Goal: Check status: Check status

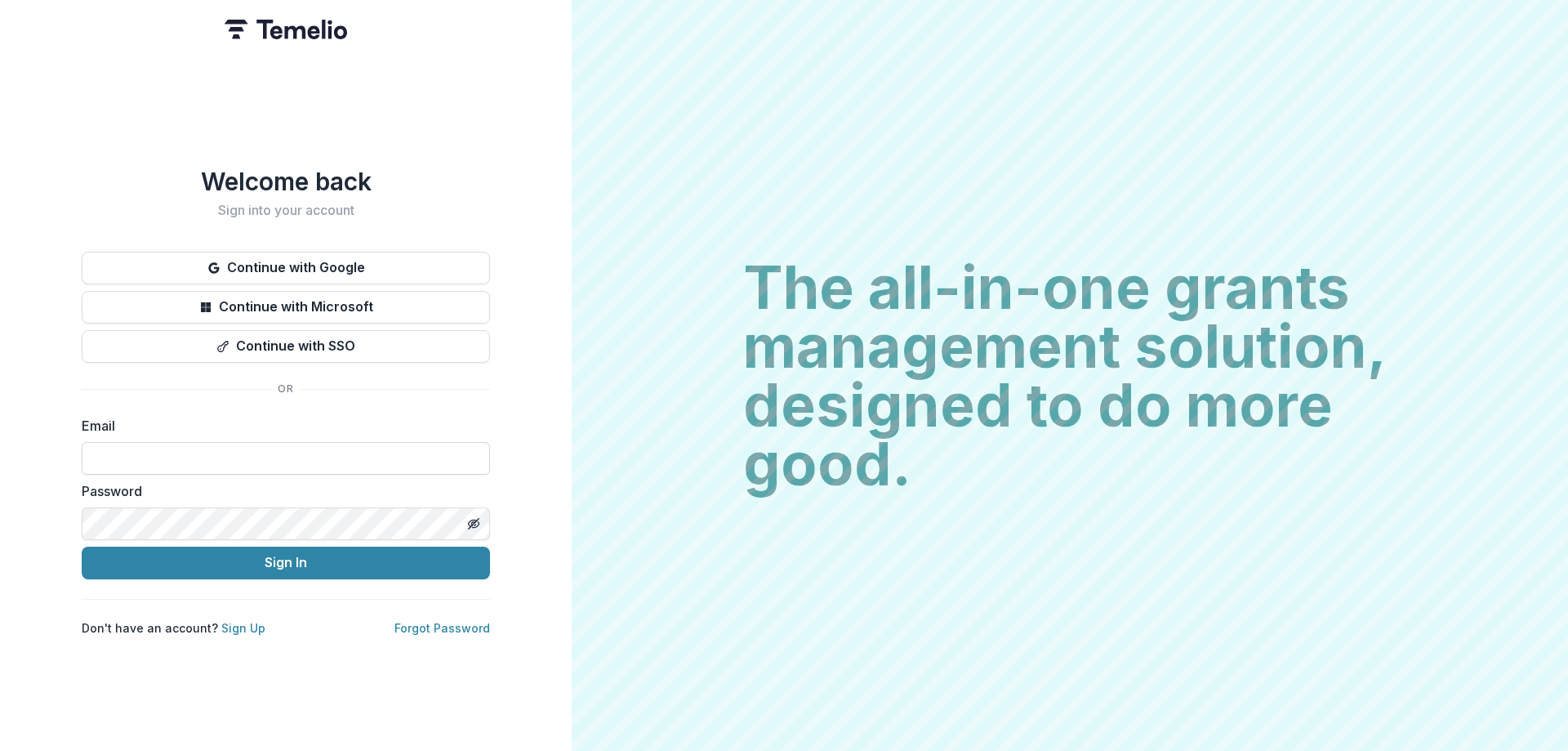
click at [207, 463] on input at bounding box center [286, 458] width 408 height 33
type input "**********"
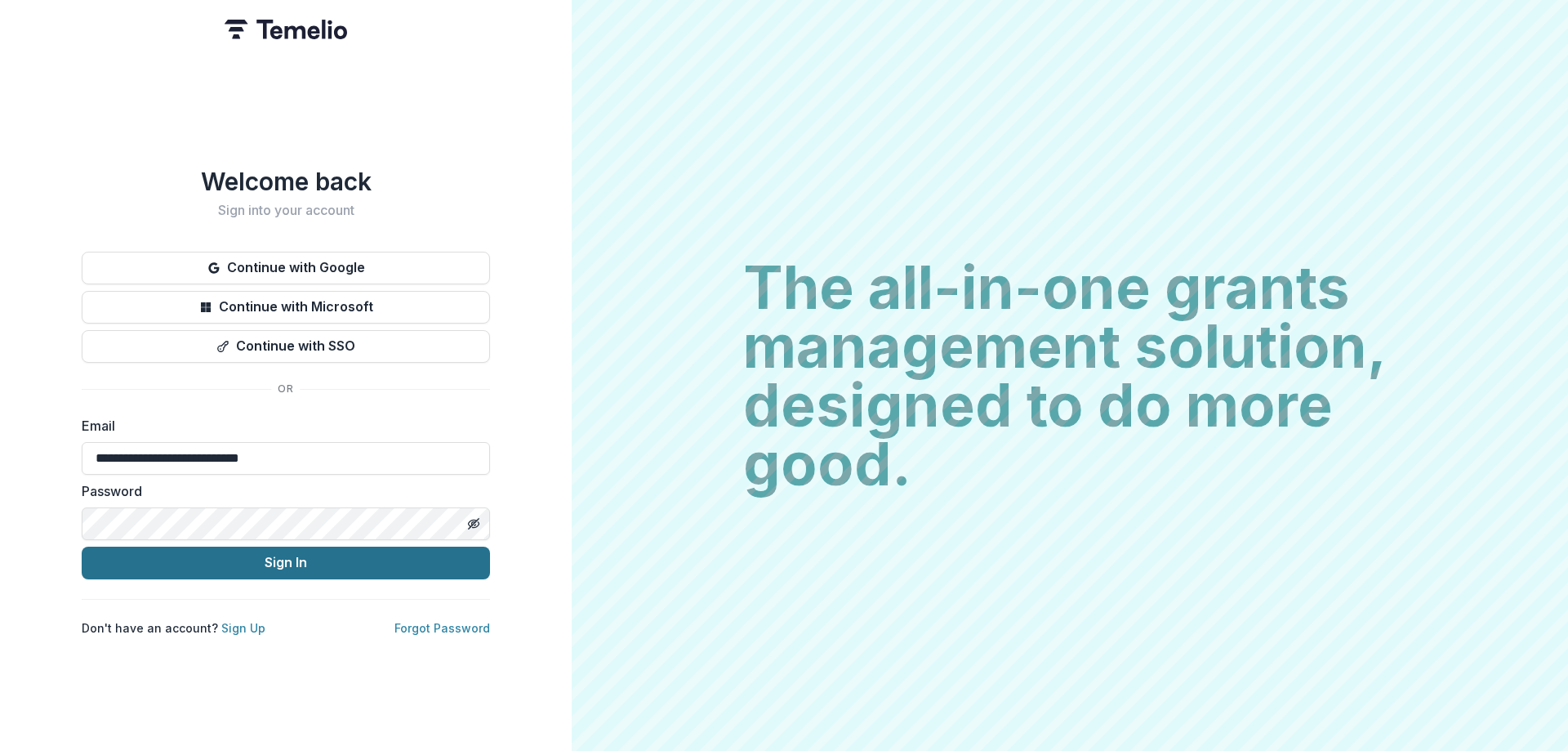
click at [218, 550] on button "Sign In" at bounding box center [286, 563] width 408 height 33
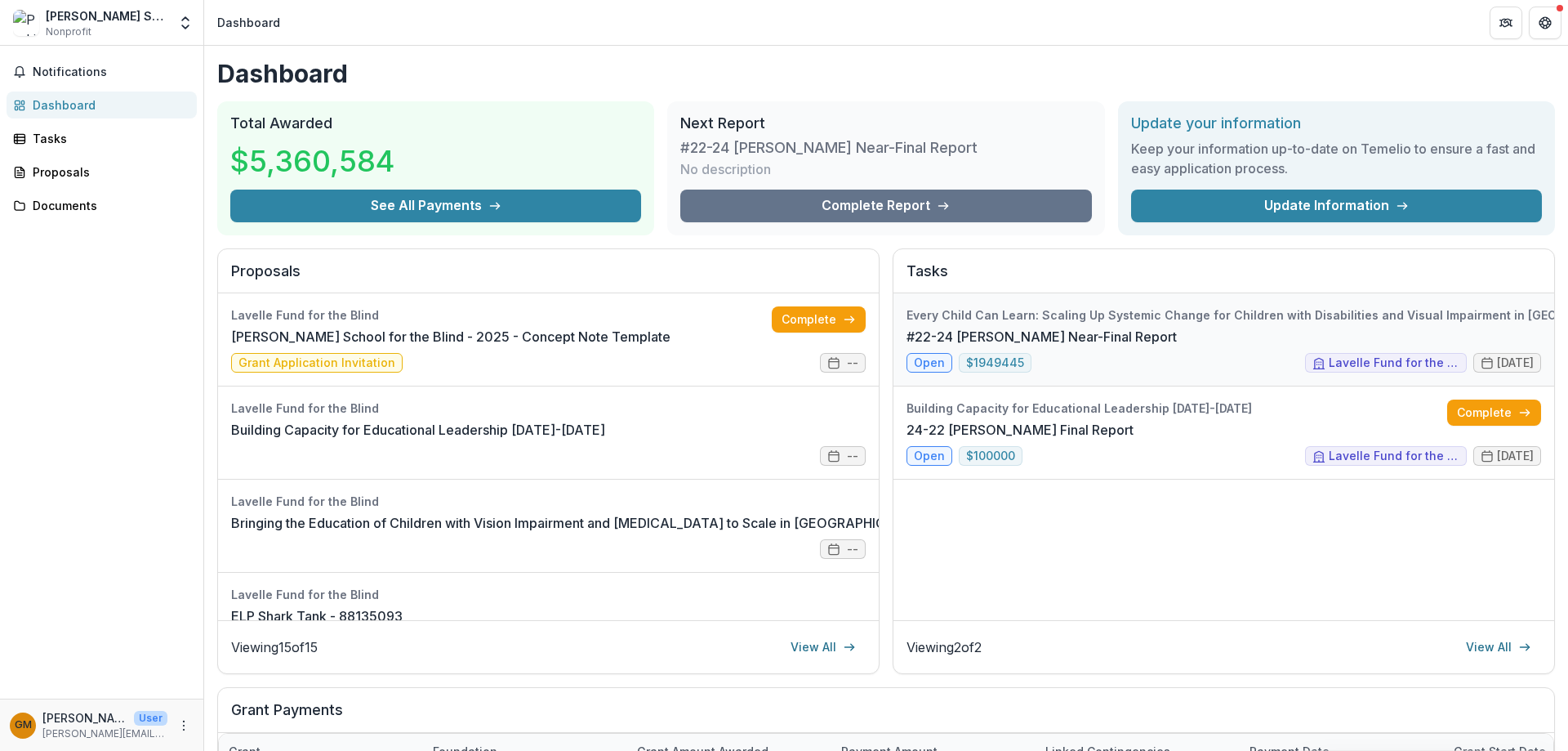
click at [1129, 331] on link "#22-24 [PERSON_NAME] Near-Final Report" at bounding box center [1042, 336] width 271 height 19
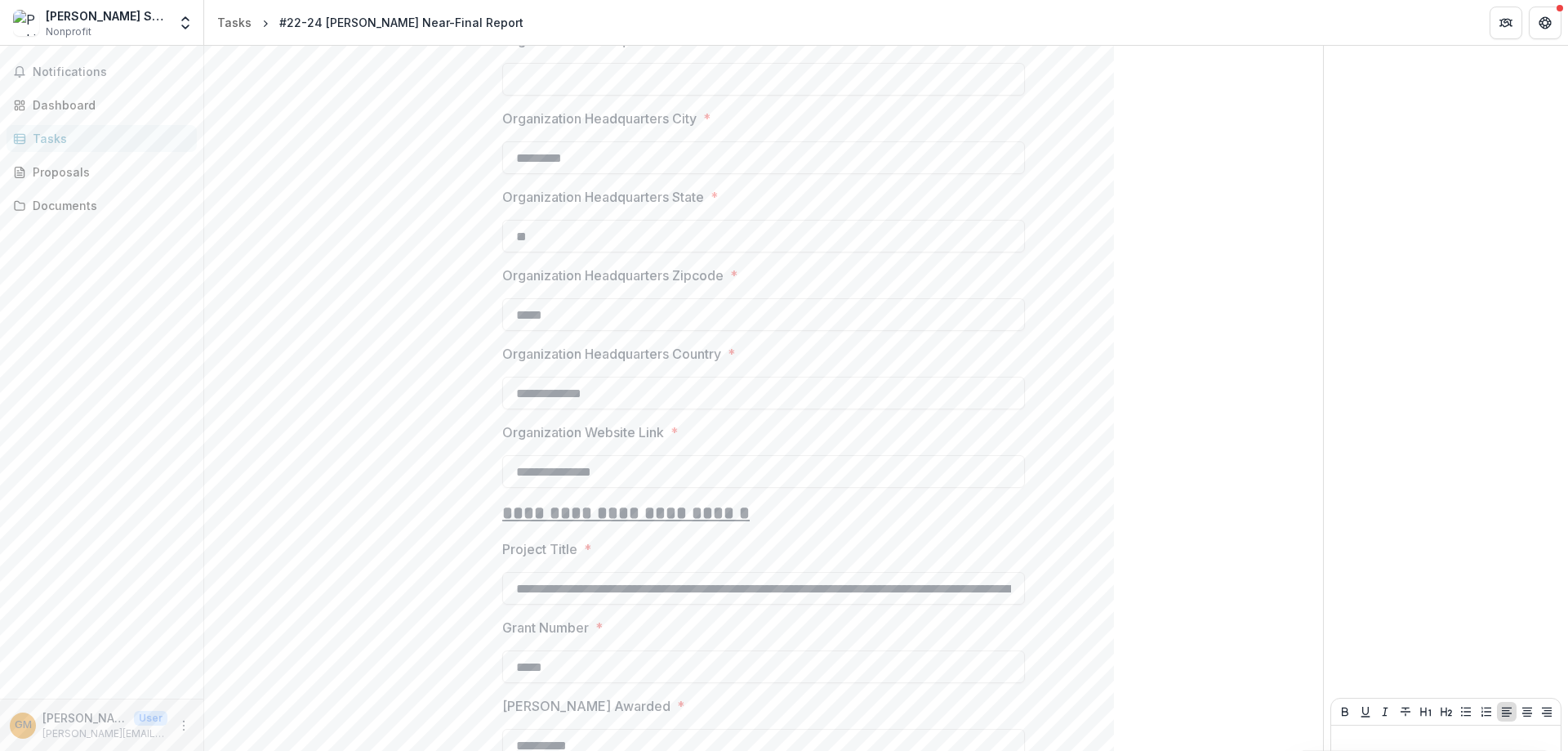
scroll to position [1348, 0]
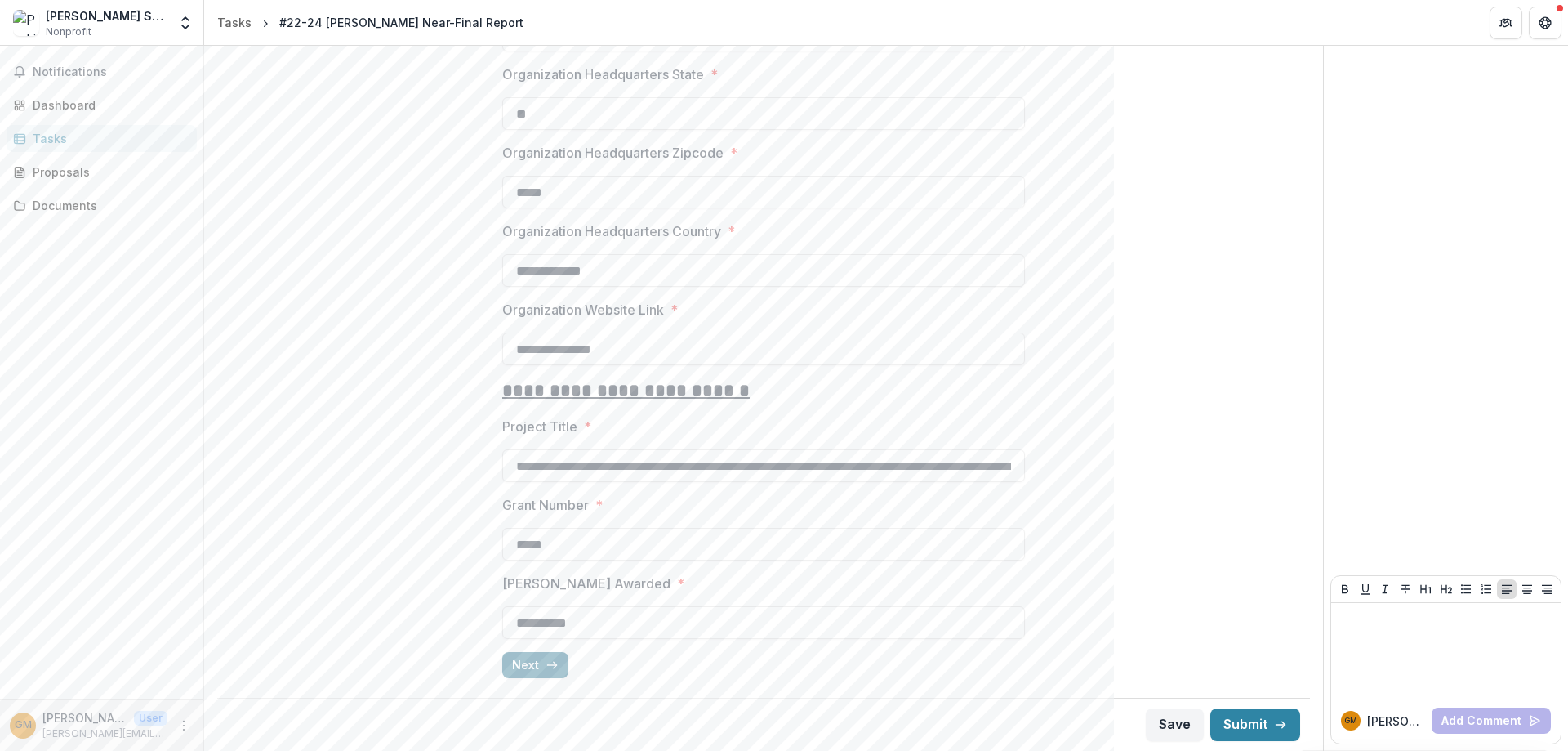
click at [537, 662] on button "Next" at bounding box center [536, 665] width 66 height 26
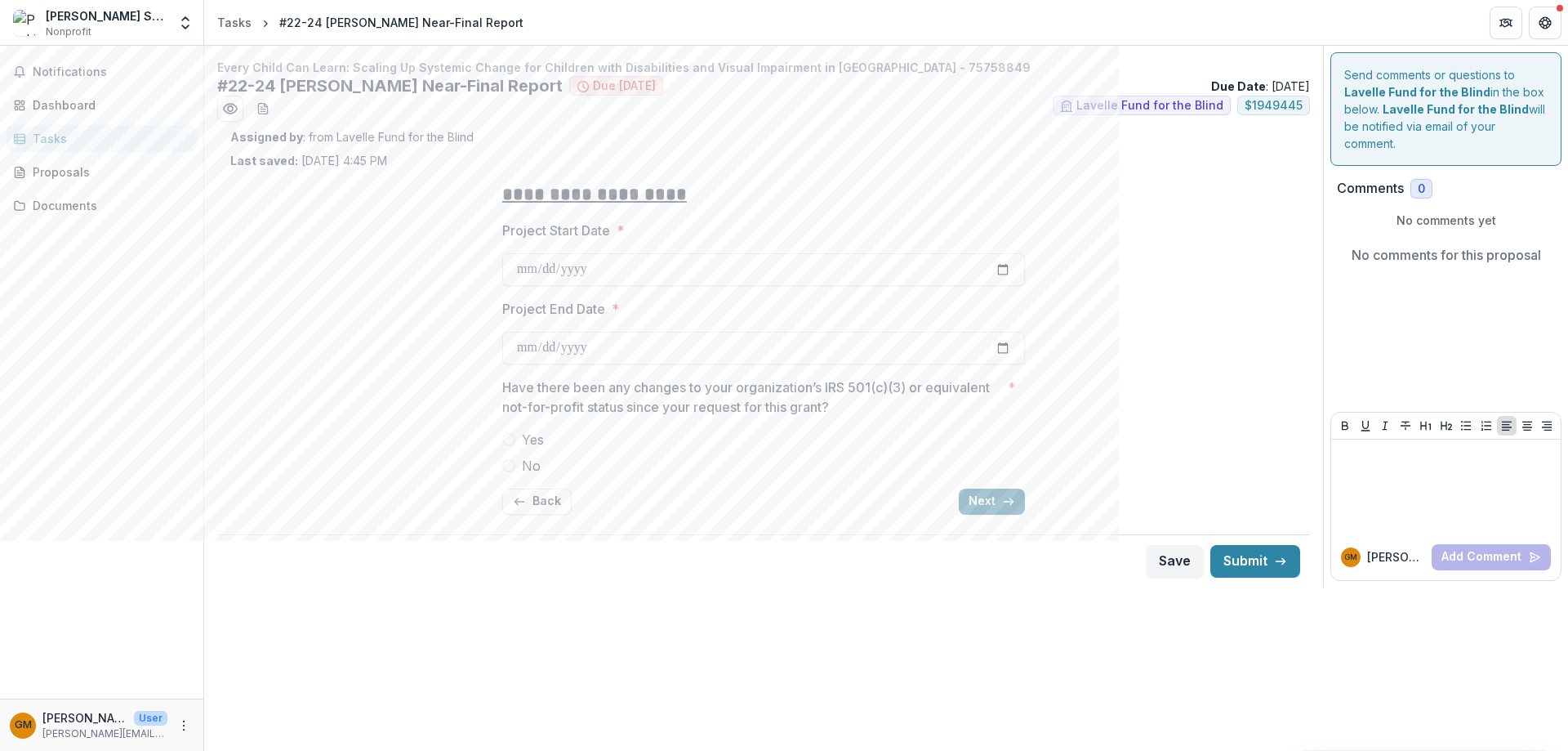
click at [976, 495] on button "Next" at bounding box center [992, 501] width 66 height 26
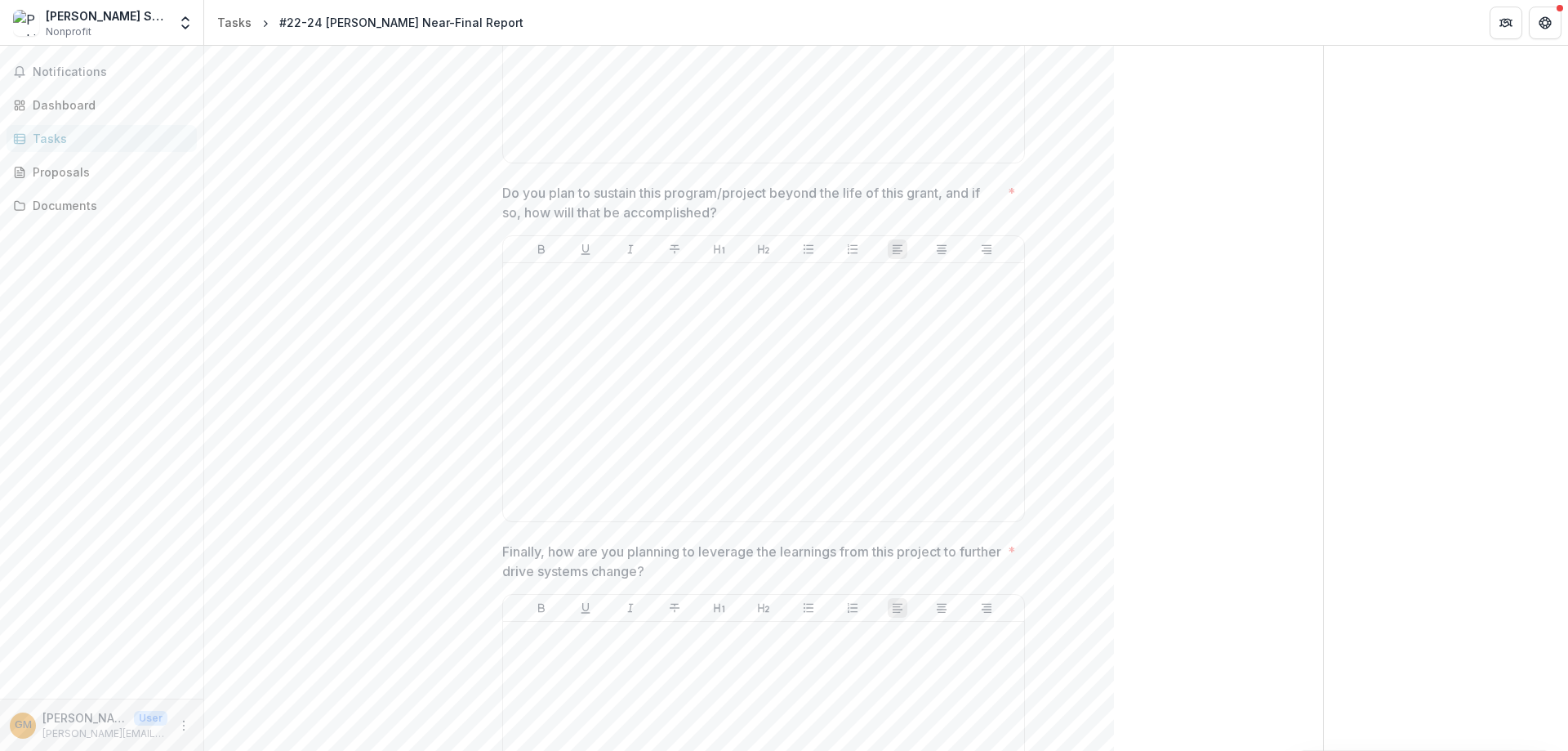
scroll to position [2761, 0]
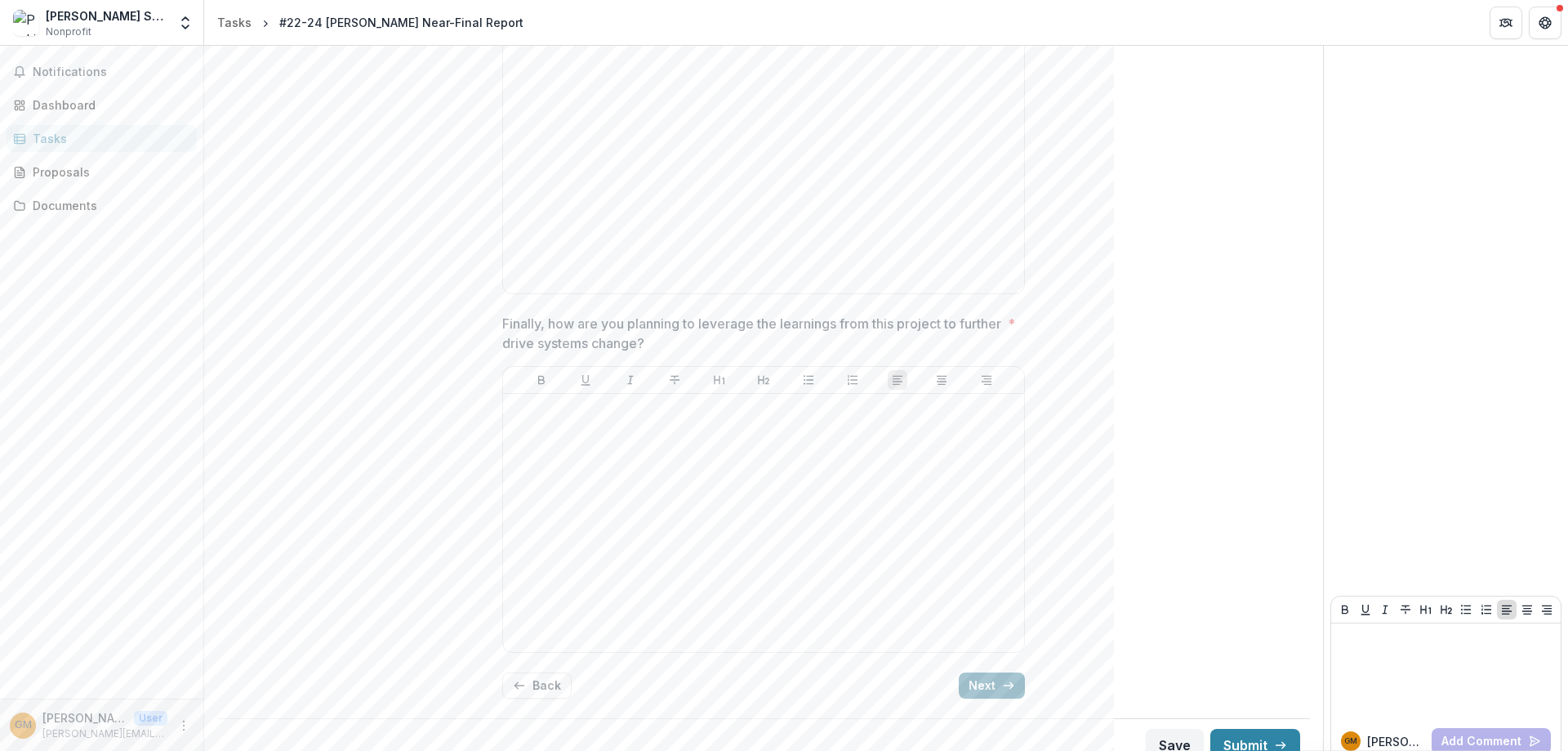
click at [987, 673] on button "Next" at bounding box center [992, 685] width 66 height 26
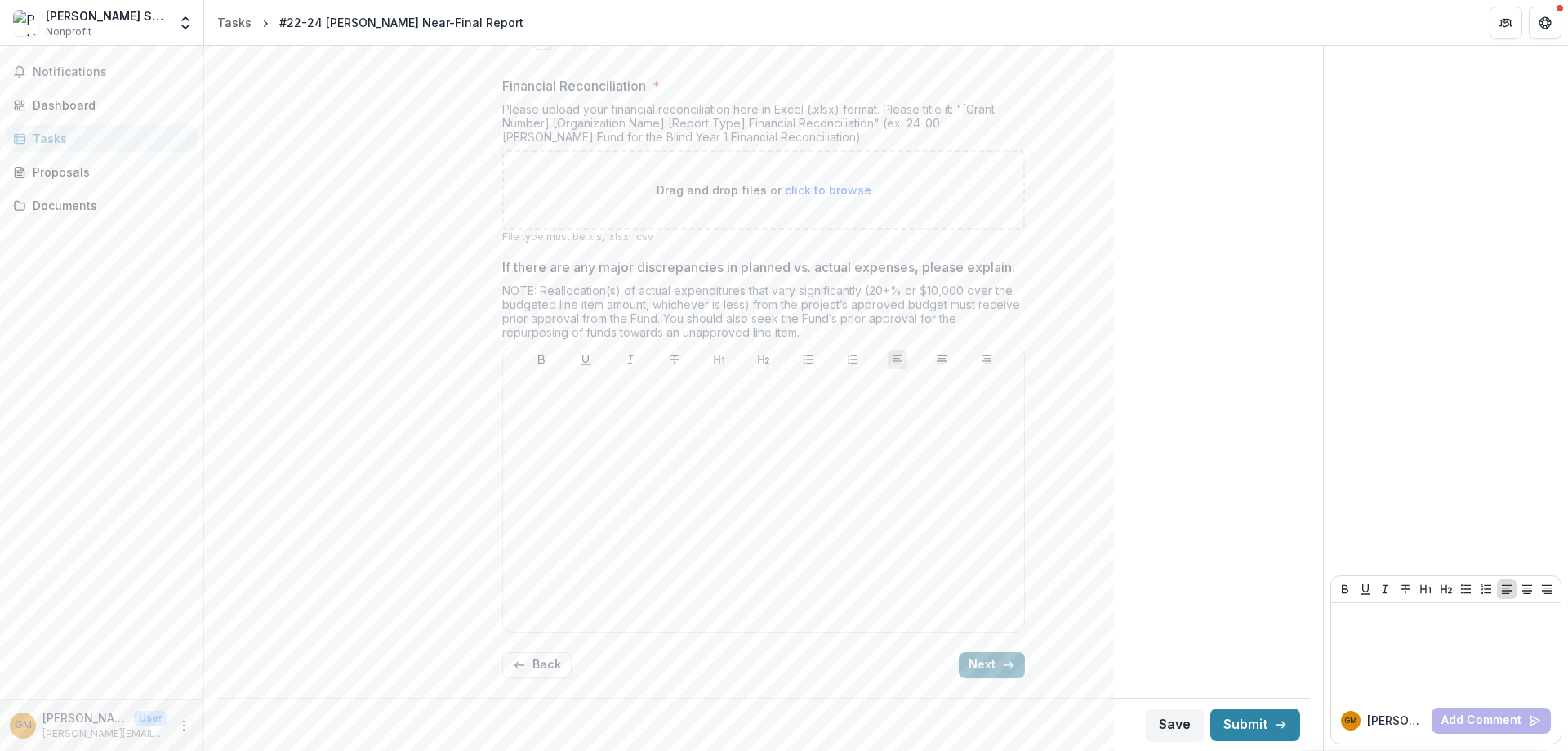
scroll to position [796, 0]
click at [983, 670] on button "Next" at bounding box center [992, 665] width 66 height 26
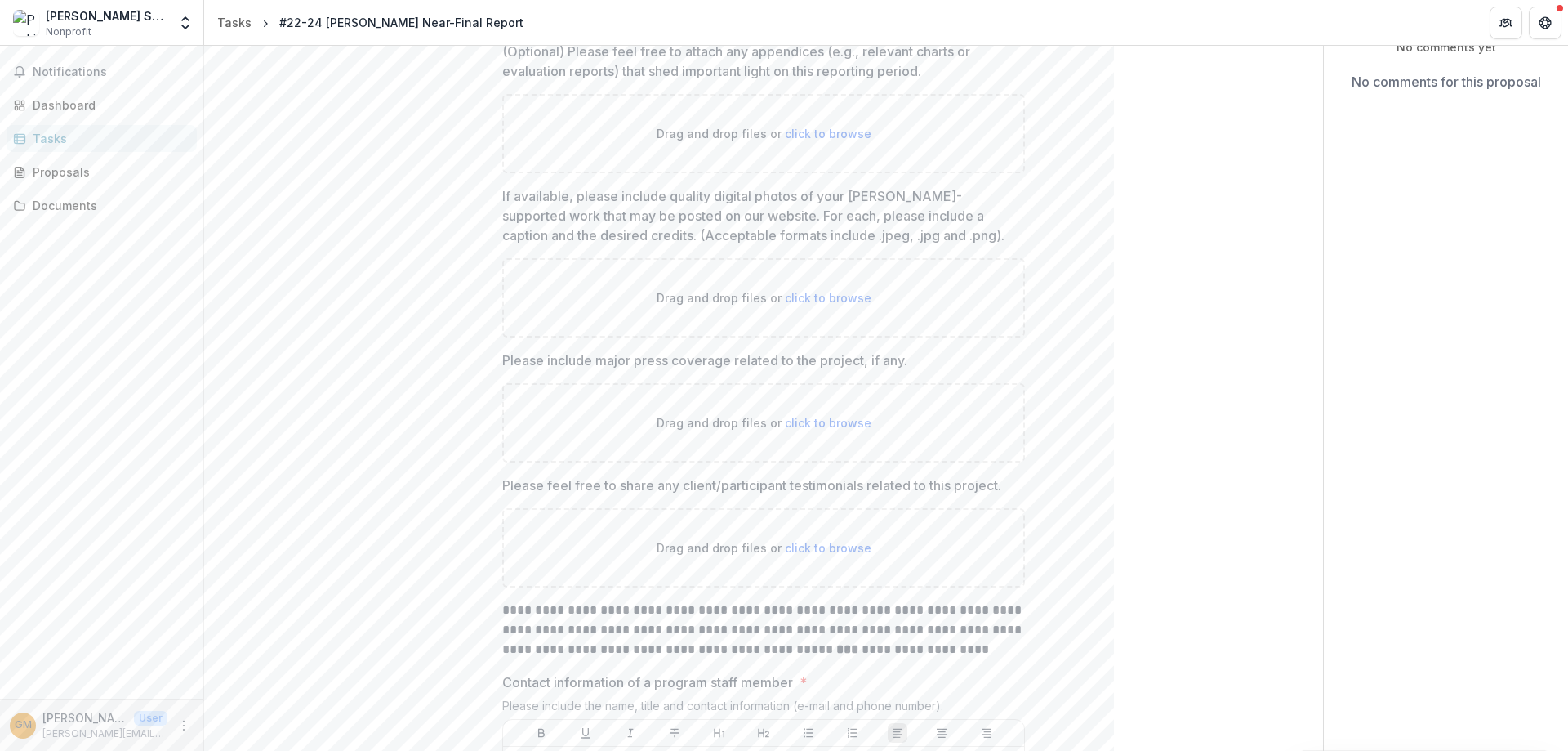
scroll to position [0, 0]
